Goal: Task Accomplishment & Management: Use online tool/utility

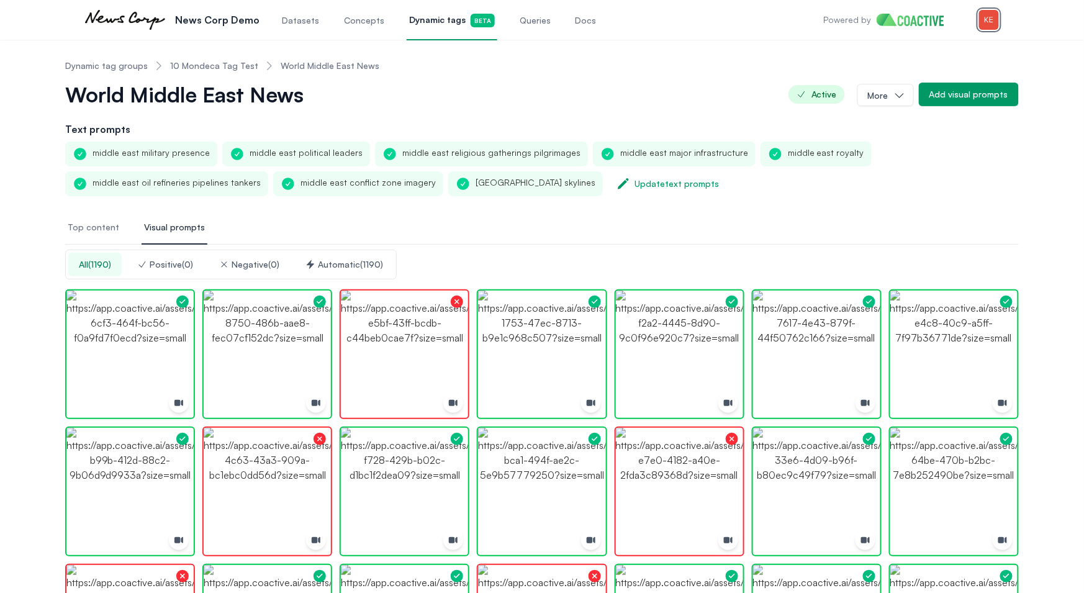
click at [985, 19] on img "button" at bounding box center [989, 20] width 20 height 20
click at [933, 108] on div "Switch organization" at bounding box center [901, 114] width 81 height 12
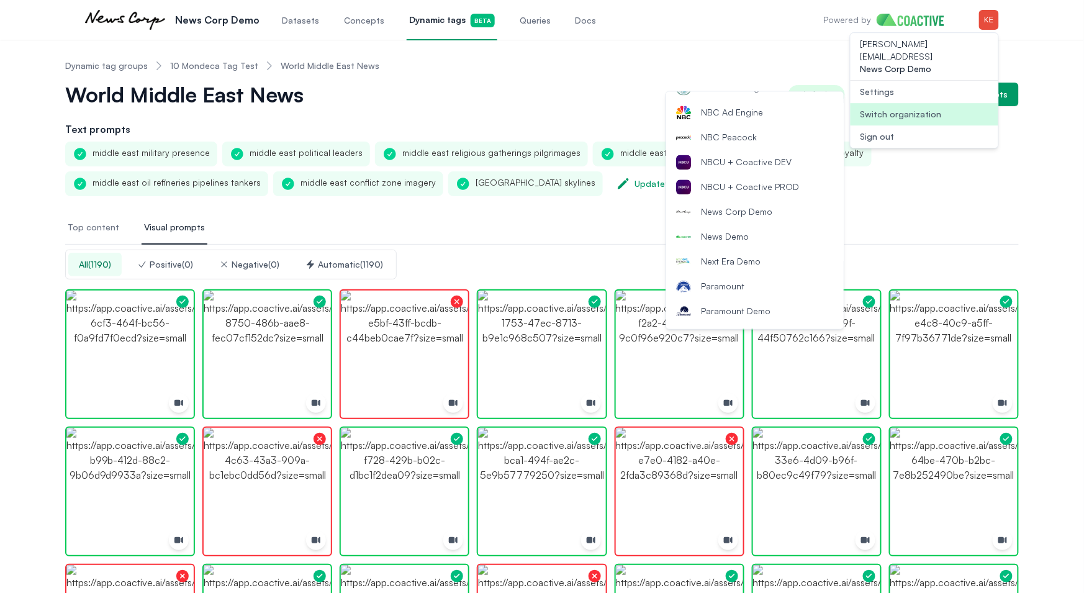
scroll to position [936, 0]
click at [767, 160] on span "NBCU + Coactive DEV" at bounding box center [746, 162] width 91 height 12
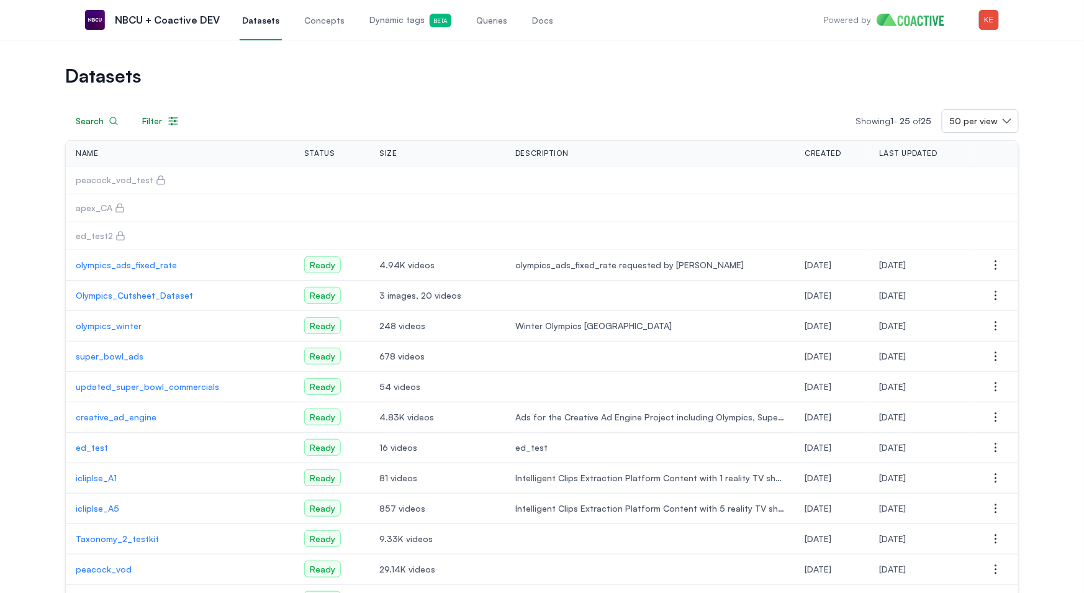
click at [407, 25] on span "Dynamic tags Beta" at bounding box center [410, 21] width 82 height 14
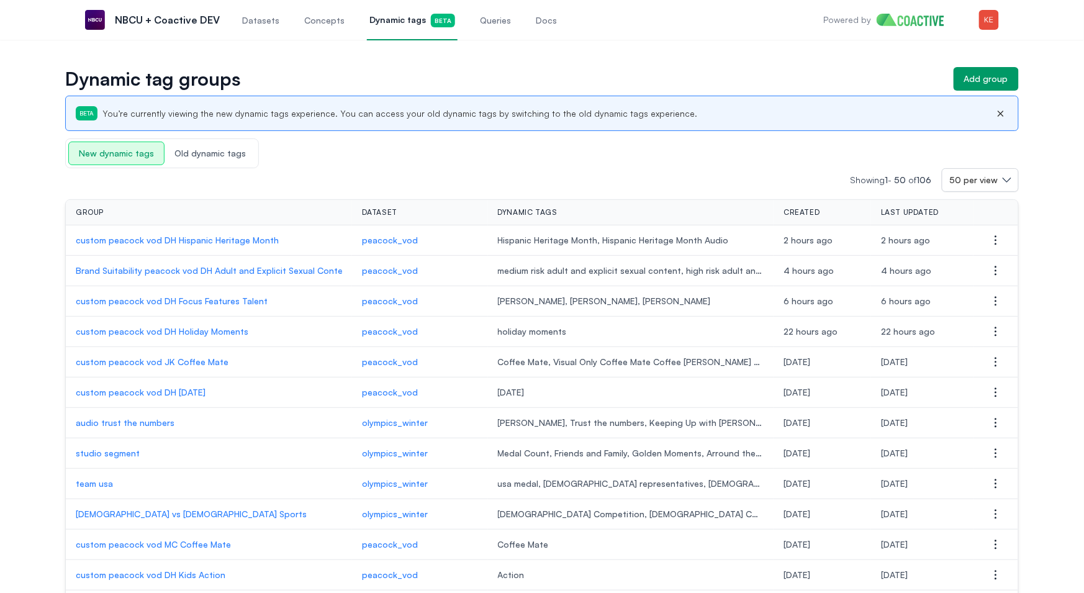
click at [480, 24] on span "Queries" at bounding box center [495, 20] width 31 height 12
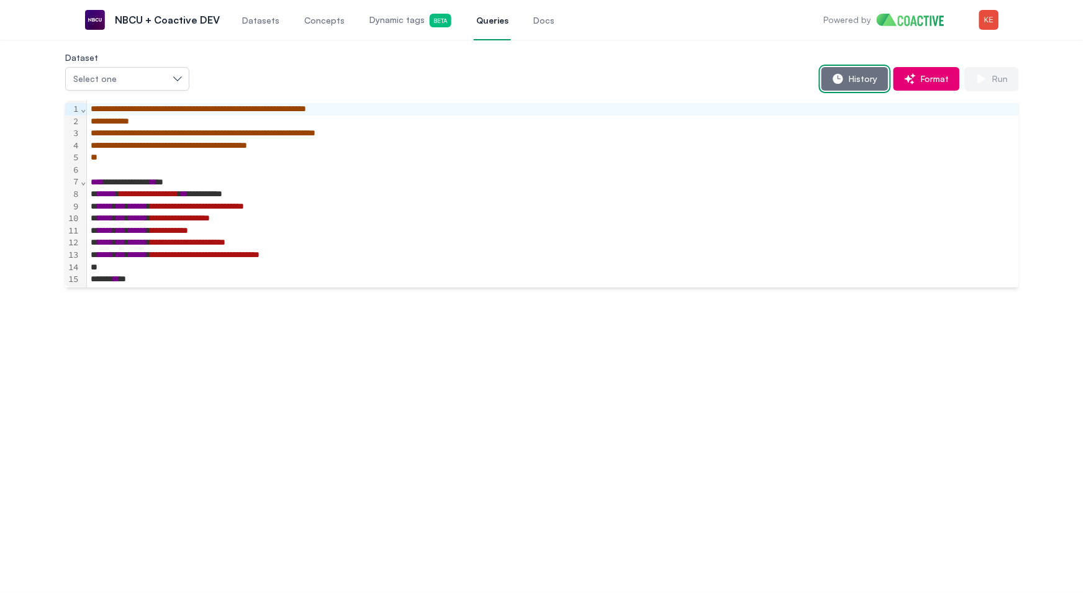
click at [852, 88] on button "History" at bounding box center [854, 79] width 67 height 24
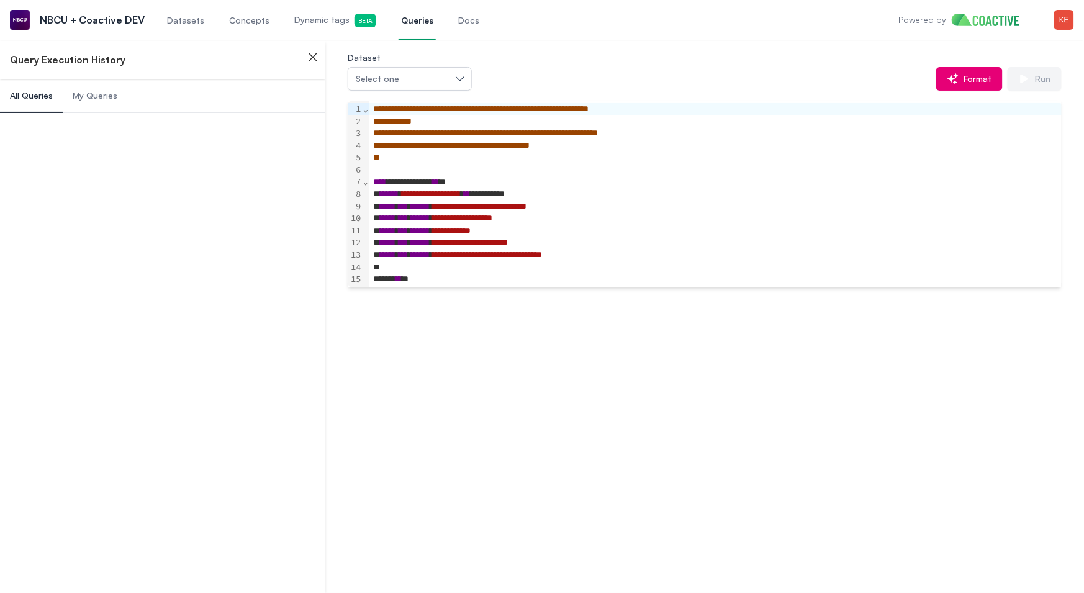
click at [109, 99] on span "My Queries" at bounding box center [95, 95] width 45 height 12
click at [91, 95] on span "My Queries" at bounding box center [95, 95] width 45 height 12
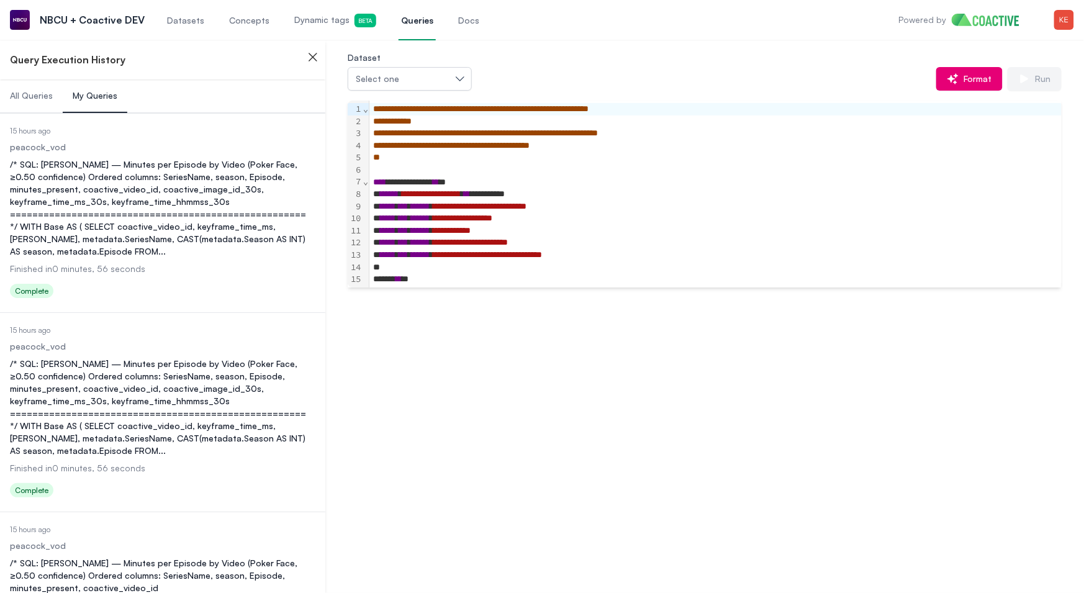
click at [142, 188] on div "/* SQL: Natasha Lyonne — Minutes per Episode by Video (Poker Face, ≥0.50 confid…" at bounding box center [162, 207] width 305 height 99
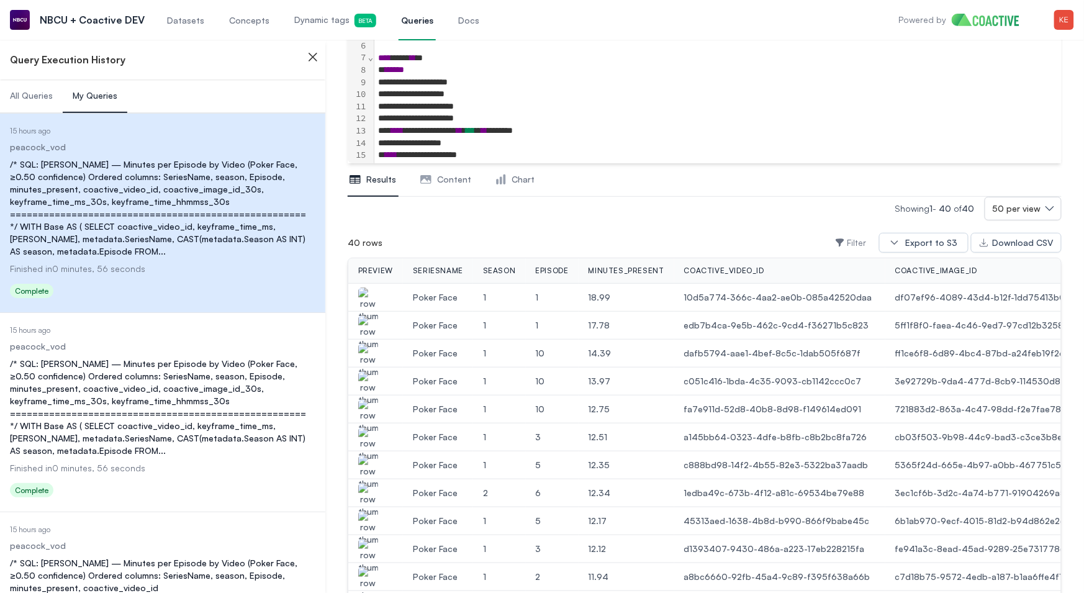
scroll to position [194, 0]
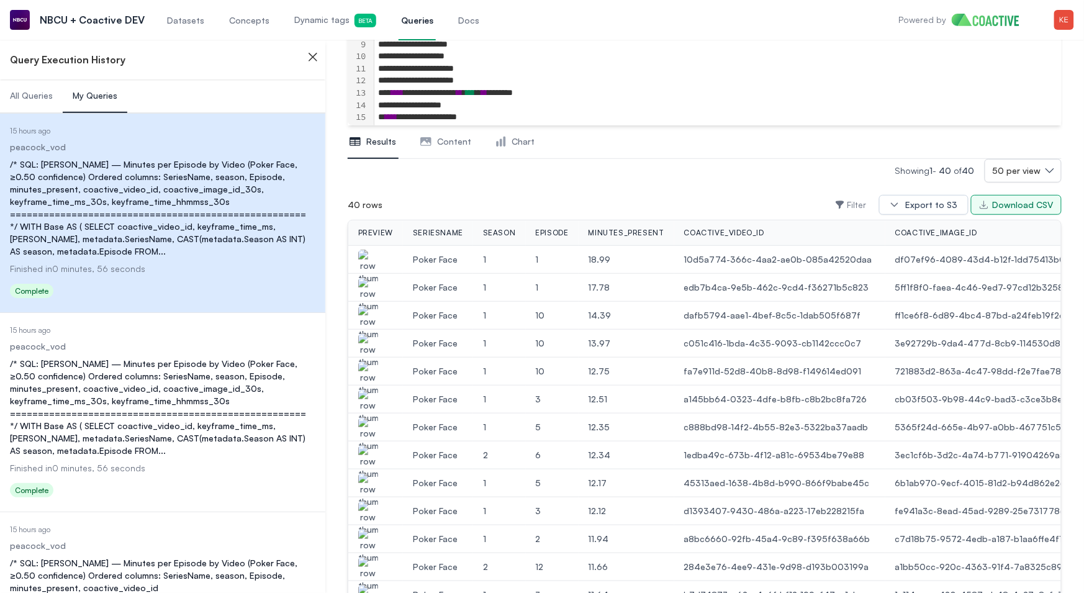
click at [1004, 205] on div "Download CSV" at bounding box center [1023, 205] width 61 height 12
click at [181, 372] on div "/* SQL: Natasha Lyonne — Minutes per Episode by Video (Poker Face, ≥0.50 confid…" at bounding box center [162, 407] width 305 height 99
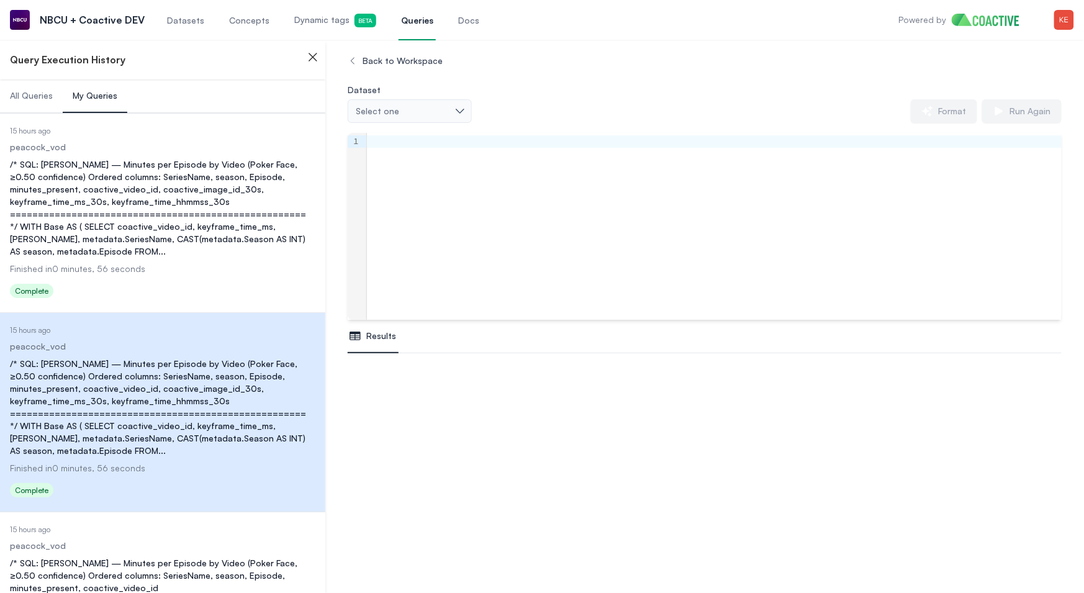
click at [181, 372] on div "/* SQL: Natasha Lyonne — Minutes per Episode by Video (Poker Face, ≥0.50 confid…" at bounding box center [162, 407] width 305 height 99
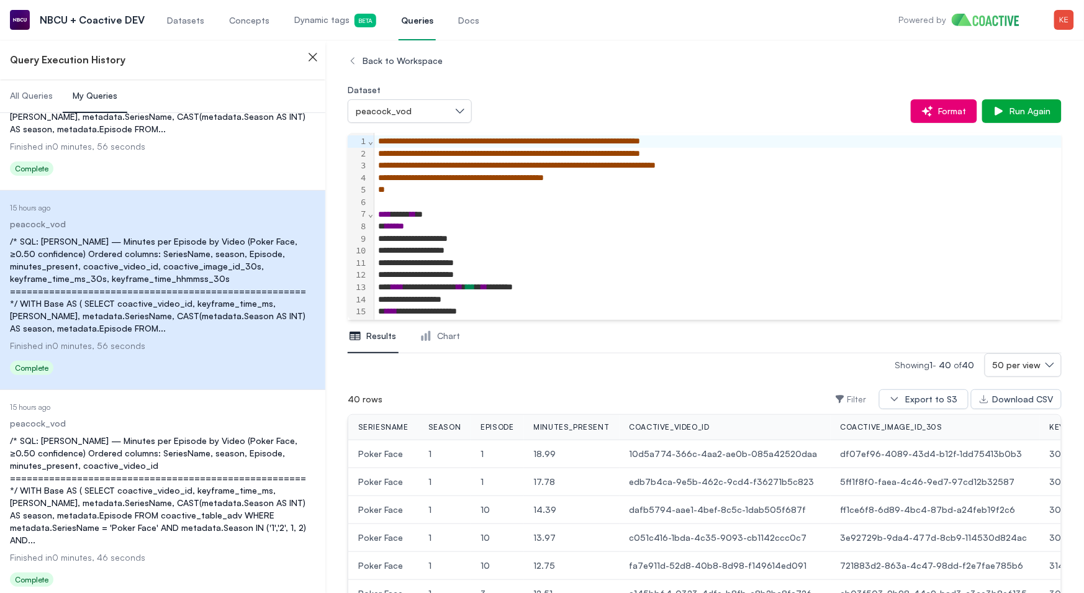
scroll to position [184, 0]
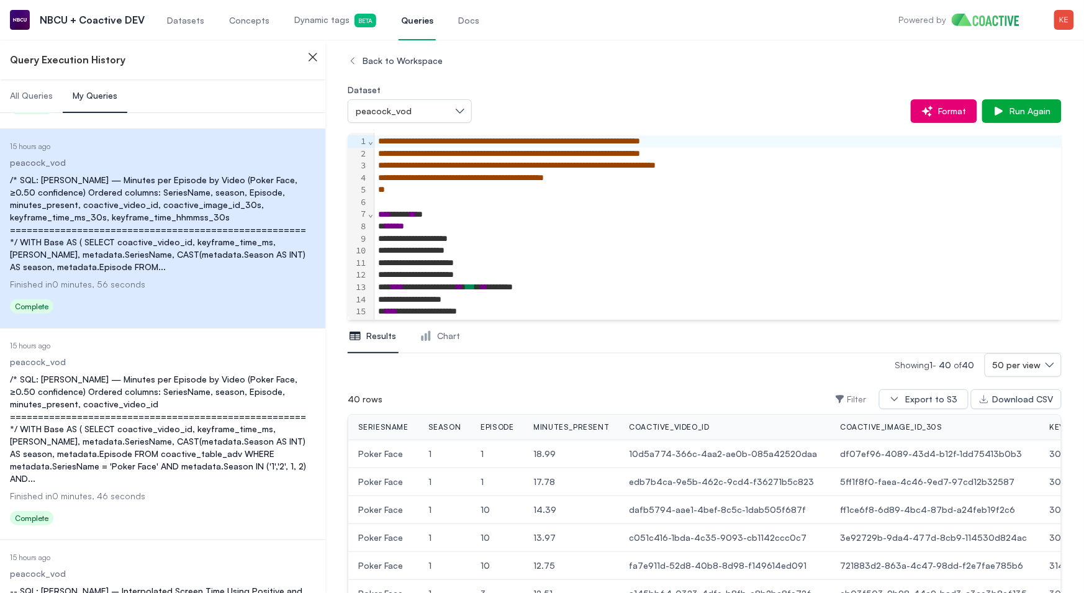
click at [224, 390] on div "/* SQL: Natasha Lyonne — Minutes per Episode by Video (Poker Face, ≥0.50 confid…" at bounding box center [162, 429] width 305 height 112
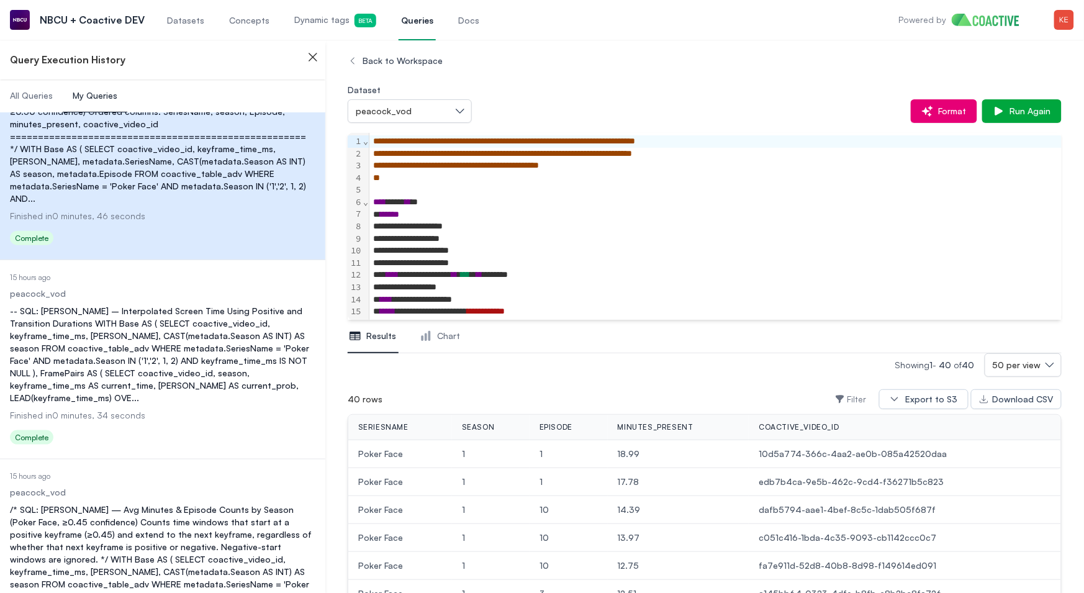
scroll to position [0, 14]
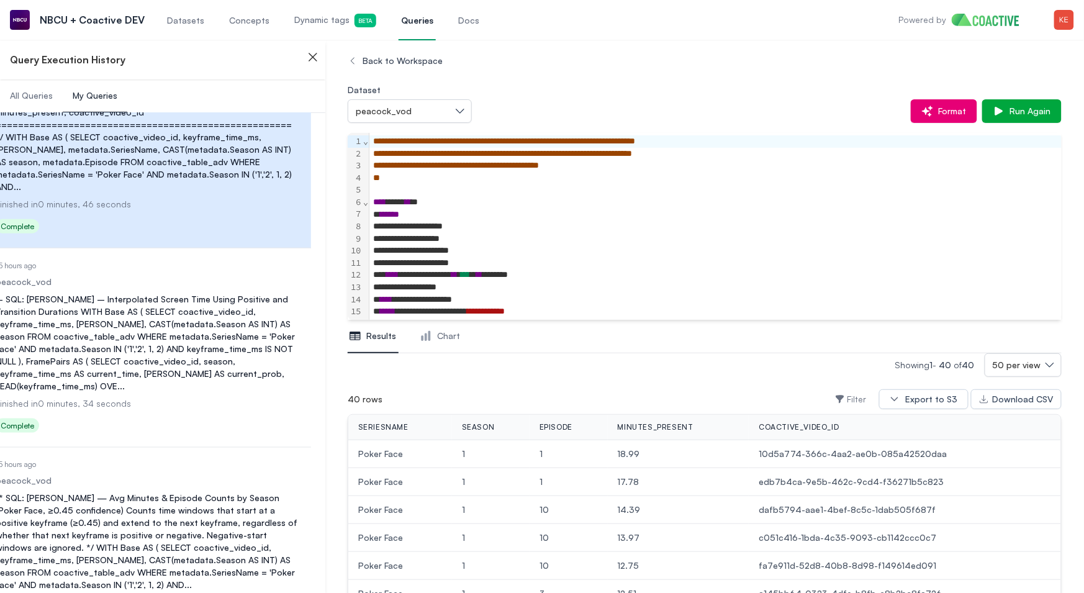
click at [214, 356] on div "-- SQL: Natasha Lyonne – Interpolated Screen Time Using Positive and Transition…" at bounding box center [148, 342] width 305 height 99
click at [221, 355] on div "-- SQL: Natasha Lyonne – Interpolated Screen Time Using Positive and Transition…" at bounding box center [148, 342] width 305 height 99
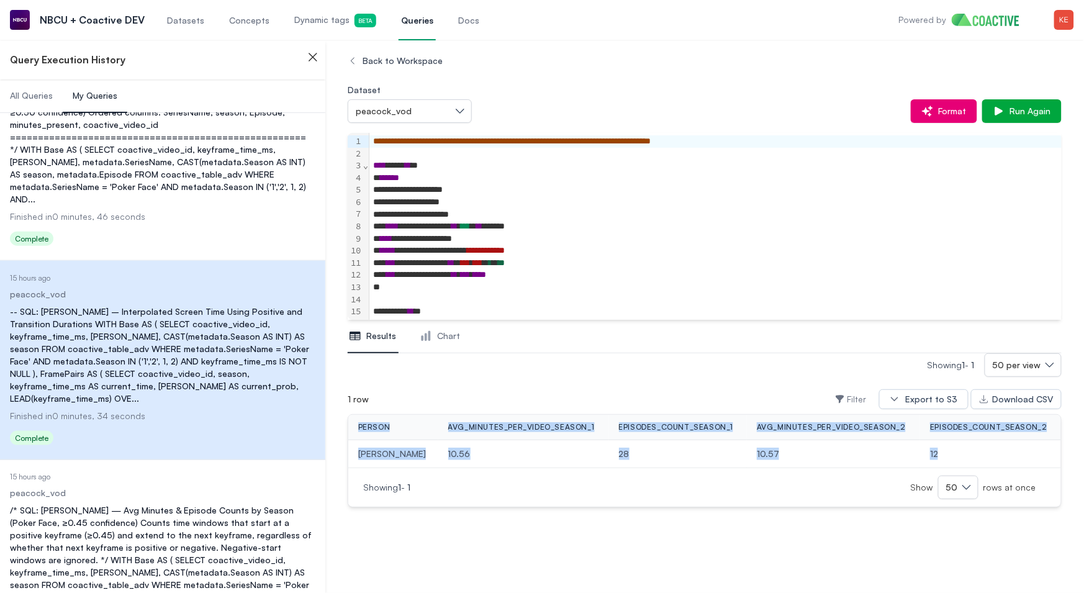
drag, startPoint x: 359, startPoint y: 425, endPoint x: 969, endPoint y: 458, distance: 611.2
click at [969, 458] on table "person avg_minutes_per_video_season_1 episodes_count_season_1 avg_minutes_per_v…" at bounding box center [704, 441] width 713 height 53
copy table "person avg_minutes_per_video_season_1 episodes_count_season_1 avg_minutes_per_v…"
